Goal: Transaction & Acquisition: Purchase product/service

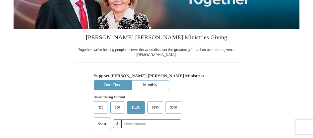
scroll to position [125, 0]
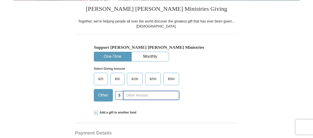
click at [149, 96] on input "text" at bounding box center [151, 95] width 56 height 9
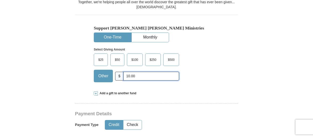
scroll to position [200, 0]
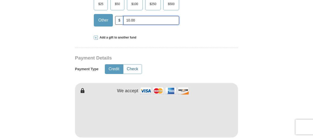
type input "10.00"
click at [131, 67] on button "Check" at bounding box center [132, 69] width 18 height 9
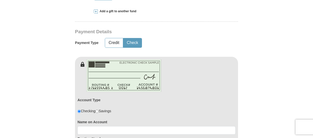
scroll to position [276, 0]
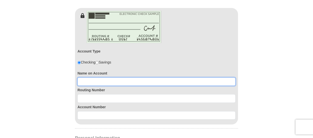
click at [127, 81] on input at bounding box center [156, 82] width 158 height 9
type input "[PERSON_NAME]"
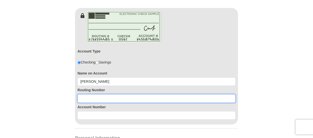
click at [83, 99] on input at bounding box center [156, 98] width 158 height 9
type input "322078341"
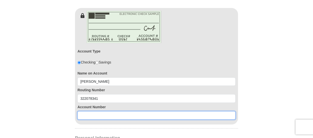
click at [133, 112] on input at bounding box center [156, 116] width 158 height 9
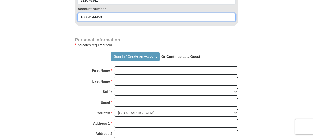
scroll to position [376, 0]
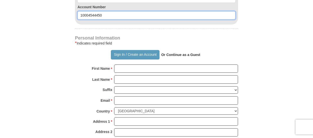
type input "10004544450"
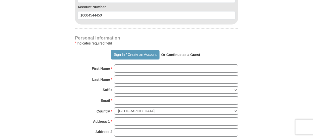
click at [194, 54] on strong "Or Continue as a Guest" at bounding box center [180, 55] width 39 height 4
click at [192, 54] on strong "Or Continue as a Guest" at bounding box center [180, 55] width 39 height 4
click at [168, 53] on strong "Or Continue as a Guest" at bounding box center [180, 55] width 39 height 4
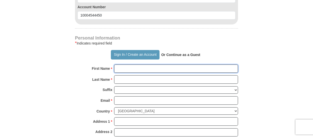
click at [164, 67] on input "First Name *" at bounding box center [176, 69] width 124 height 9
type input "[PERSON_NAME]"
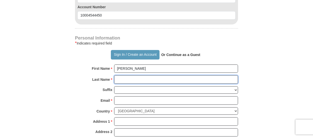
type input "[PERSON_NAME]"
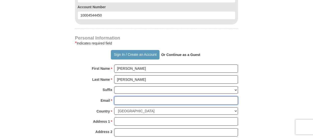
type input "[EMAIL_ADDRESS][DOMAIN_NAME]"
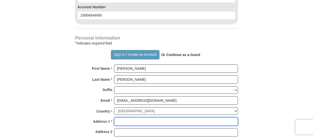
type input "[STREET_ADDRESS]"
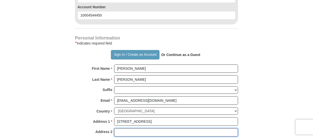
type input "[STREET_ADDRESS]"
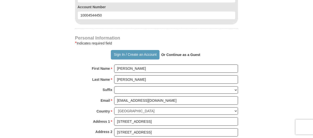
type input "[GEOGRAPHIC_DATA]"
type input "91343"
type input "[PHONE_NUMBER]"
click at [183, 53] on strong "Or Continue as a Guest" at bounding box center [180, 55] width 39 height 4
click at [155, 56] on button "Sign In / Create an Account" at bounding box center [135, 55] width 48 height 10
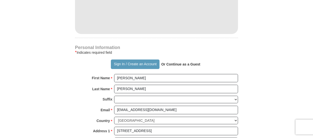
scroll to position [301, 0]
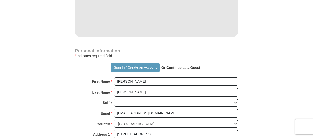
click at [186, 66] on strong "Or Continue as a Guest" at bounding box center [180, 68] width 39 height 4
click at [186, 67] on strong "Or Continue as a Guest" at bounding box center [180, 68] width 39 height 4
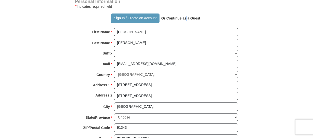
scroll to position [376, 0]
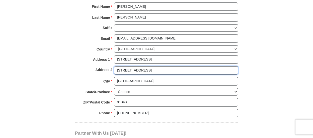
drag, startPoint x: 147, startPoint y: 70, endPoint x: 97, endPoint y: 65, distance: 49.8
click at [100, 66] on div "Address 2 9651 Odessa Ave." at bounding box center [156, 71] width 163 height 11
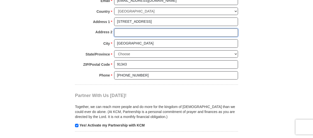
scroll to position [426, 0]
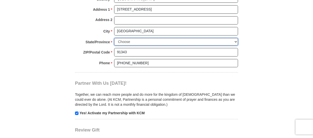
click at [234, 38] on select "Choose Alabama Alaska American Samoa Arizona Arkansas Armed Forces Americas Arm…" at bounding box center [176, 42] width 124 height 8
select select "CA"
click at [114, 38] on select "Choose Alabama Alaska American Samoa Arizona Arkansas Armed Forces Americas Arm…" at bounding box center [176, 42] width 124 height 8
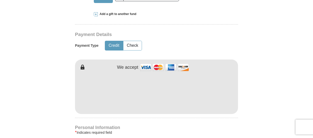
scroll to position [200, 0]
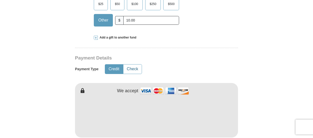
click at [134, 67] on button "Check" at bounding box center [132, 69] width 18 height 9
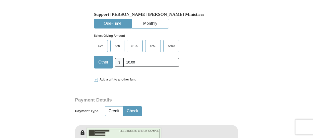
scroll to position [150, 0]
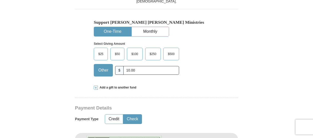
click at [116, 31] on button "One-Time" at bounding box center [112, 31] width 37 height 9
click at [99, 69] on span "Other" at bounding box center [103, 71] width 15 height 8
click at [0, 0] on input "Other" at bounding box center [0, 0] width 0 height 0
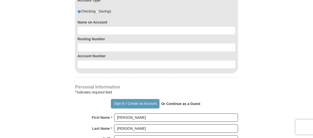
scroll to position [301, 0]
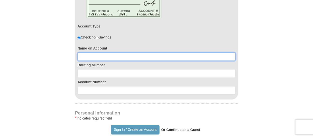
click at [139, 56] on input at bounding box center [156, 57] width 158 height 9
type input "[PERSON_NAME]"
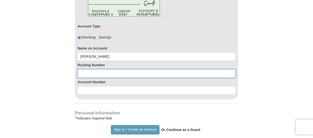
click at [112, 73] on input at bounding box center [156, 73] width 158 height 9
type input "322078341"
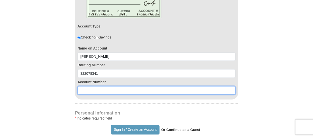
click at [119, 90] on input at bounding box center [156, 90] width 158 height 9
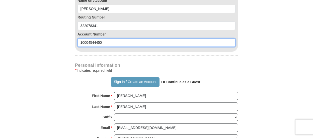
scroll to position [351, 0]
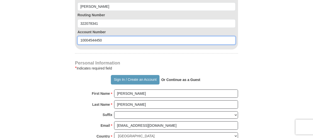
type input "10004544450"
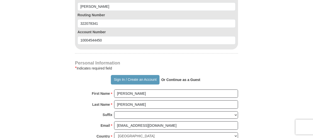
click at [186, 78] on strong "Or Continue as a Guest" at bounding box center [180, 80] width 39 height 4
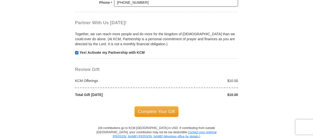
scroll to position [576, 0]
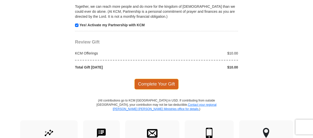
click at [149, 81] on span "Complete Your Gift" at bounding box center [156, 84] width 44 height 11
